Goal: Navigation & Orientation: Find specific page/section

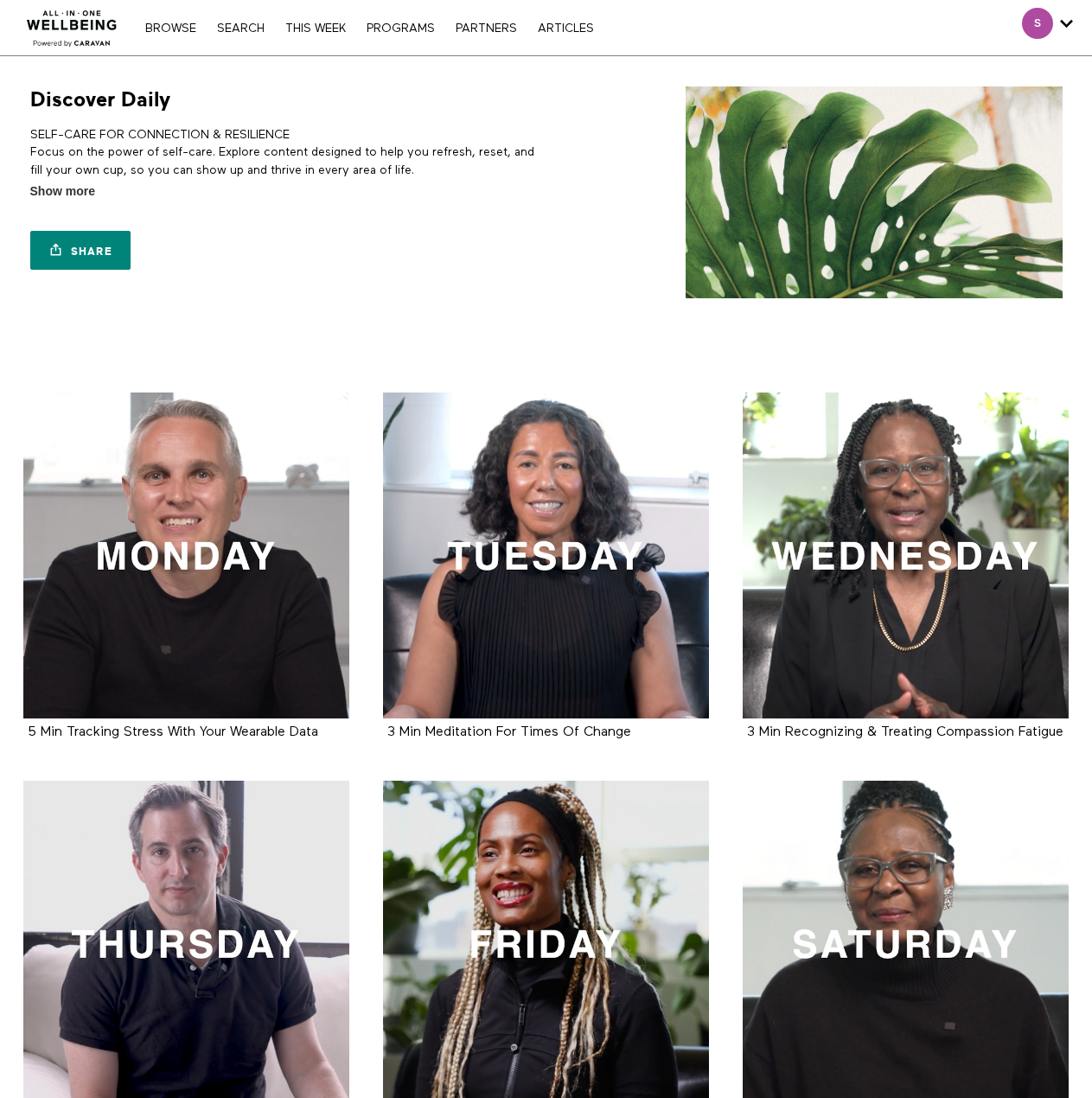
click at [74, 37] on img at bounding box center [72, 23] width 105 height 52
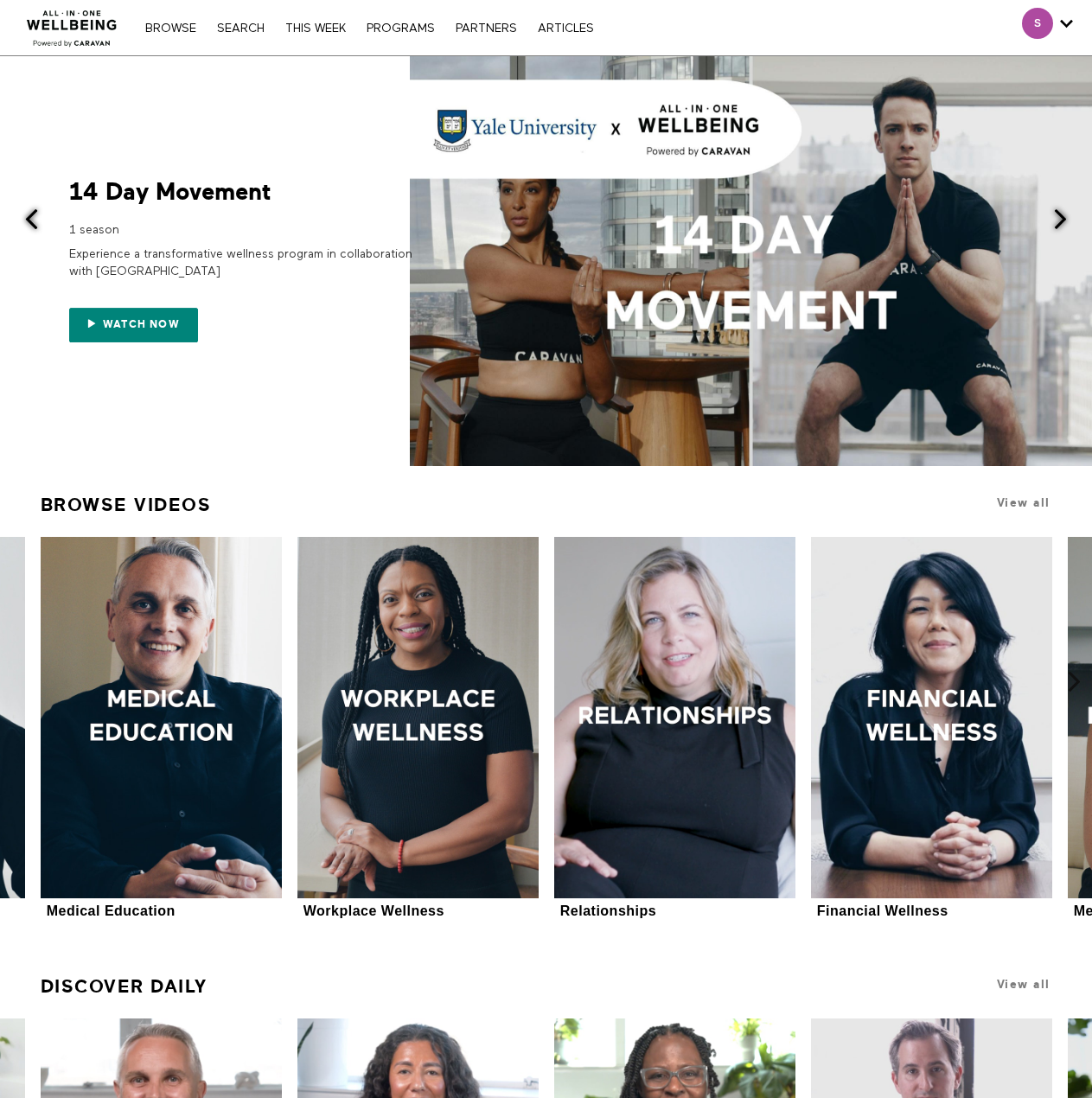
drag, startPoint x: 982, startPoint y: 28, endPoint x: 1026, endPoint y: 27, distance: 44.0
click at [982, 28] on div "S [EMAIL_ADDRESS][DOMAIN_NAME] Account settings Manage subscription Help Log out" at bounding box center [921, 28] width 342 height 56
